Goal: Information Seeking & Learning: Check status

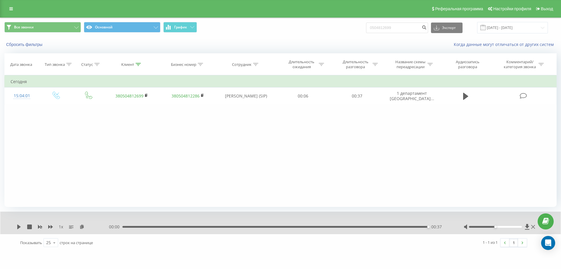
click at [386, 27] on input "0504812699" at bounding box center [397, 28] width 62 height 11
type input "380667031057"
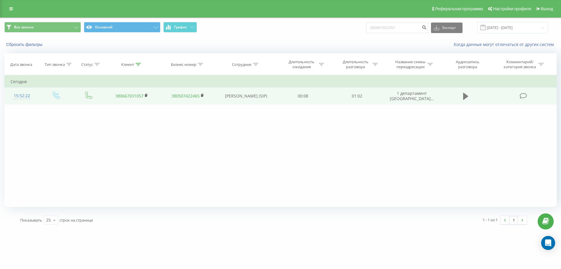
click at [466, 96] on icon at bounding box center [465, 96] width 5 height 7
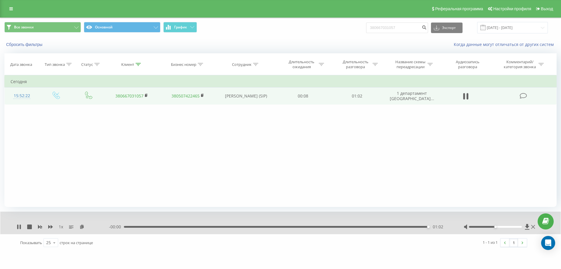
click at [532, 224] on div at bounding box center [500, 227] width 73 height 6
click at [533, 229] on icon at bounding box center [533, 226] width 4 height 5
